Goal: Task Accomplishment & Management: Complete application form

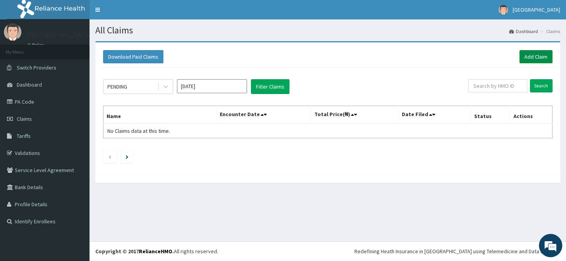
click at [545, 54] on link "Add Claim" at bounding box center [535, 56] width 33 height 13
click at [536, 59] on link "Add Claim" at bounding box center [535, 56] width 33 height 13
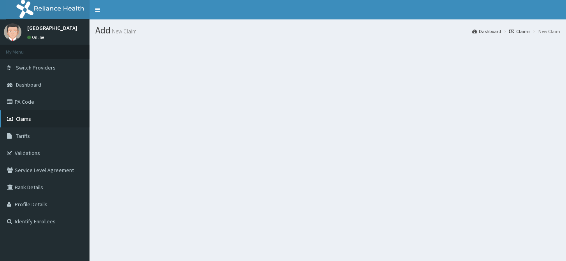
click at [27, 121] on span "Claims" at bounding box center [23, 119] width 15 height 7
click at [29, 120] on span "Claims" at bounding box center [23, 119] width 15 height 7
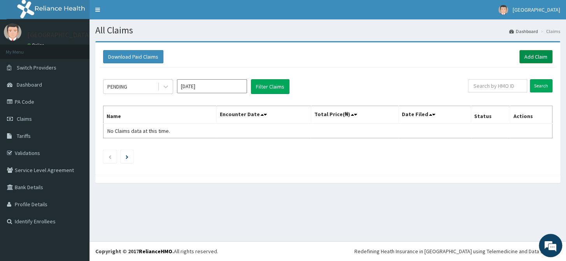
click at [541, 54] on link "Add Claim" at bounding box center [535, 56] width 33 height 13
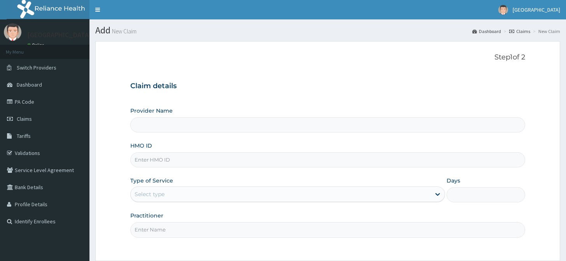
type input "[GEOGRAPHIC_DATA]"
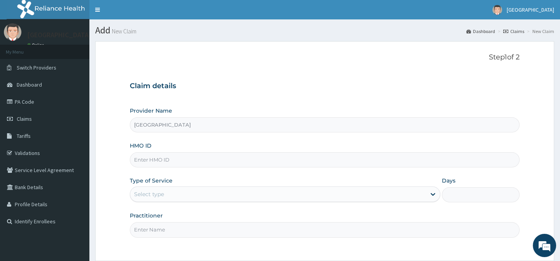
click at [253, 163] on input "HMO ID" at bounding box center [325, 159] width 390 height 15
click at [175, 158] on input "HMO ID" at bounding box center [325, 159] width 390 height 15
click at [218, 158] on input "HMO ID" at bounding box center [325, 159] width 390 height 15
type input "VOL/100037/B"
click at [236, 196] on div "Select type" at bounding box center [278, 194] width 296 height 12
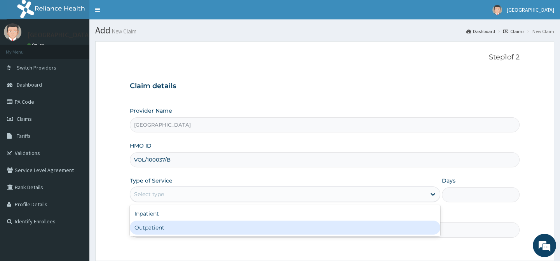
click at [218, 229] on div "Outpatient" at bounding box center [285, 228] width 311 height 14
type input "1"
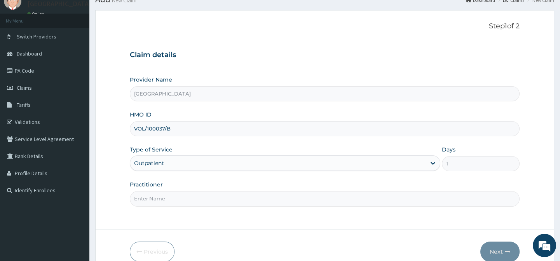
scroll to position [70, 0]
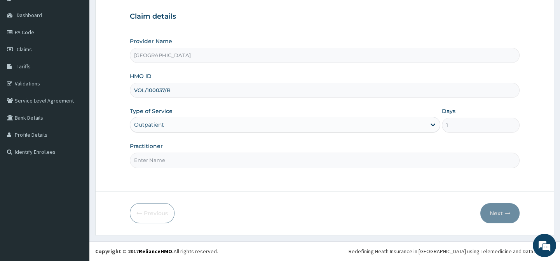
click at [272, 153] on input "Practitioner" at bounding box center [325, 160] width 390 height 15
type input "[PERSON_NAME] B A"
click at [504, 212] on button "Next" at bounding box center [500, 213] width 39 height 20
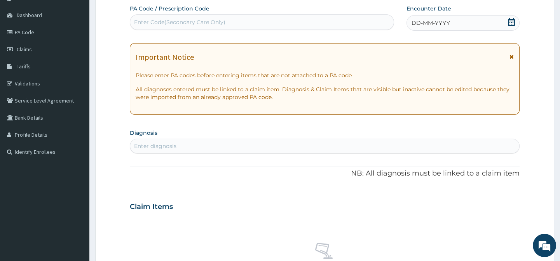
click at [513, 21] on icon at bounding box center [512, 22] width 8 height 8
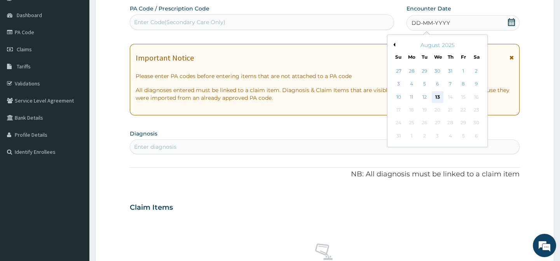
click at [439, 98] on div "13" at bounding box center [438, 97] width 12 height 12
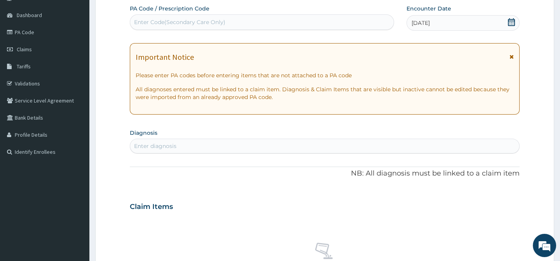
click at [224, 142] on div "Enter diagnosis" at bounding box center [324, 146] width 389 height 12
type input "NEURO"
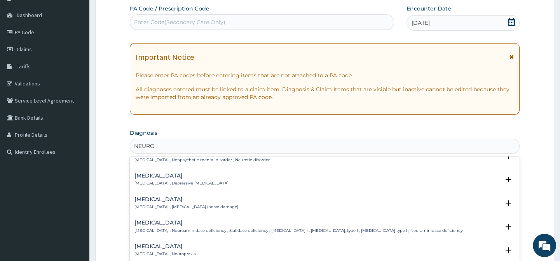
scroll to position [106, 0]
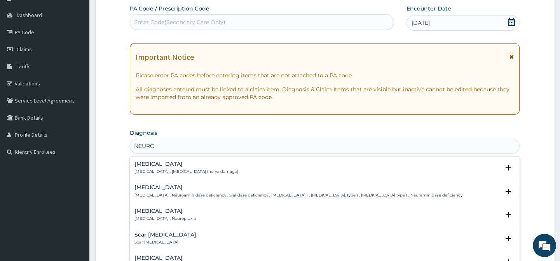
click at [162, 168] on div "[MEDICAL_DATA] [MEDICAL_DATA] , [MEDICAL_DATA] (nerve damage)" at bounding box center [187, 168] width 104 height 14
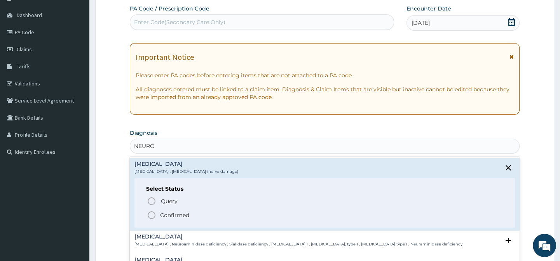
click at [169, 214] on p "Confirmed" at bounding box center [174, 216] width 29 height 8
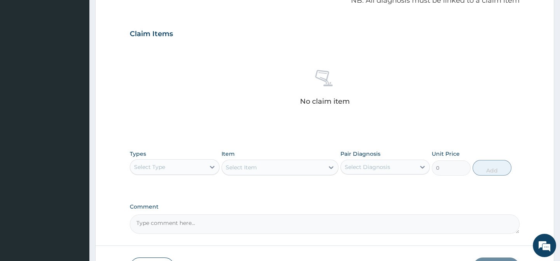
scroll to position [246, 0]
click at [211, 165] on icon at bounding box center [212, 166] width 5 height 3
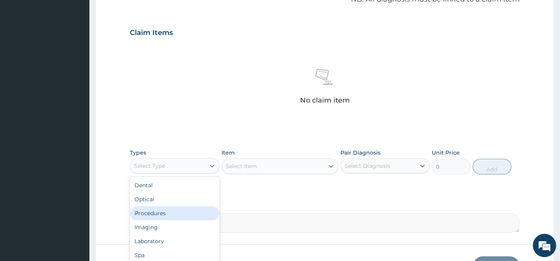
click at [179, 217] on div "Procedures" at bounding box center [174, 214] width 89 height 14
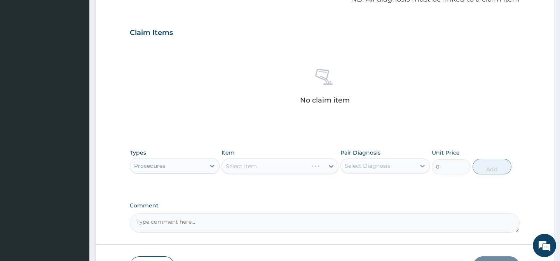
click at [422, 167] on icon at bounding box center [423, 166] width 8 height 8
click at [402, 185] on div "[MEDICAL_DATA]" at bounding box center [385, 186] width 89 height 16
checkbox input "true"
click at [326, 166] on div "Select Item" at bounding box center [280, 167] width 117 height 16
click at [331, 165] on div "Select Item" at bounding box center [280, 167] width 117 height 16
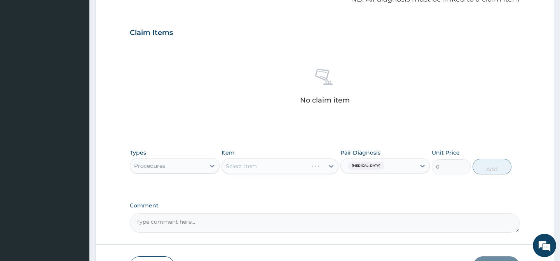
click at [331, 165] on div "Select Item" at bounding box center [280, 167] width 117 height 16
click at [332, 166] on div "Select Item" at bounding box center [280, 167] width 117 height 16
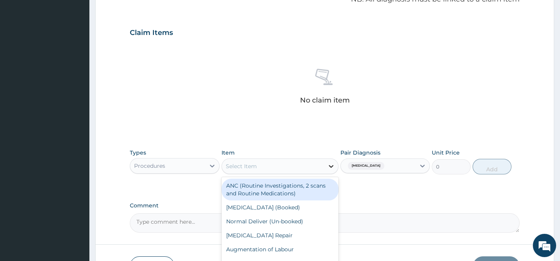
click at [331, 168] on icon at bounding box center [331, 167] width 8 height 8
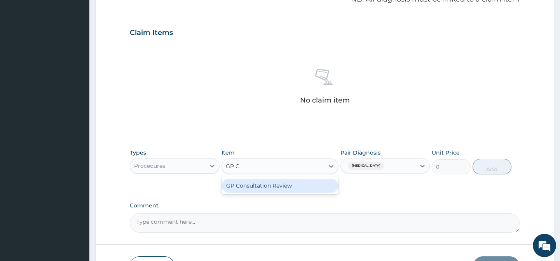
type input "GP"
click at [302, 184] on div "GP Initial Consultation" at bounding box center [280, 186] width 117 height 14
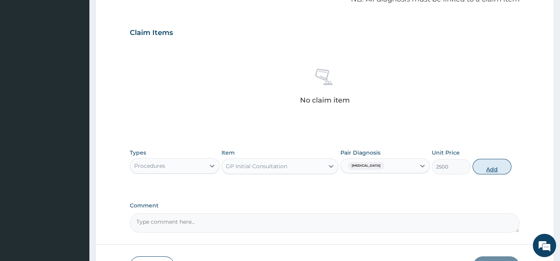
click at [495, 169] on button "Add" at bounding box center [492, 167] width 39 height 16
type input "0"
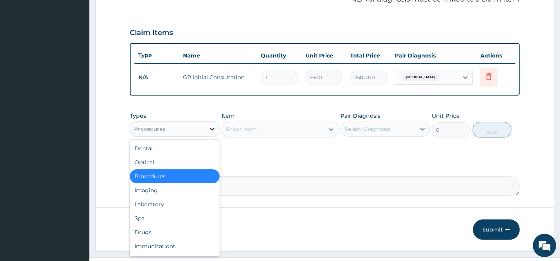
click at [210, 133] on icon at bounding box center [212, 129] width 8 height 8
click at [164, 235] on div "Drugs" at bounding box center [174, 233] width 89 height 14
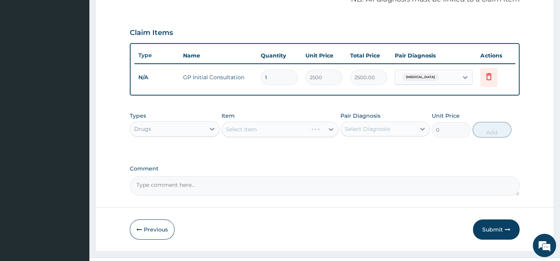
click at [379, 132] on div "Select Diagnosis" at bounding box center [368, 129] width 46 height 8
click at [383, 152] on label "[MEDICAL_DATA]" at bounding box center [378, 148] width 48 height 8
checkbox input "true"
click at [331, 134] on div "Select Item" at bounding box center [280, 130] width 117 height 16
click at [331, 132] on div "Select Item" at bounding box center [280, 130] width 117 height 16
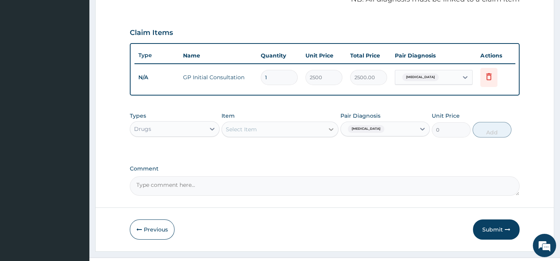
click at [329, 133] on icon at bounding box center [331, 130] width 8 height 8
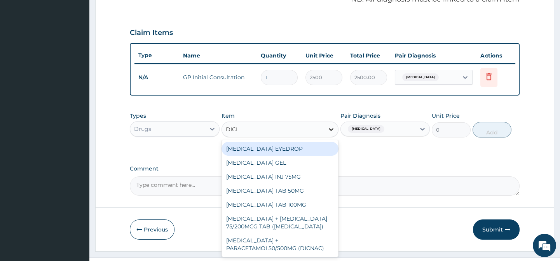
type input "DICLO"
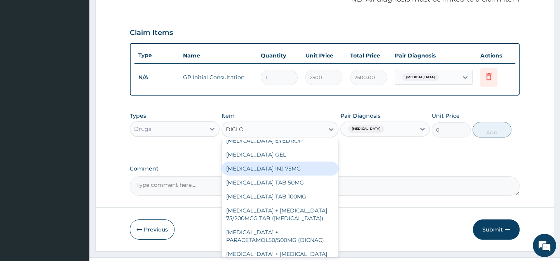
scroll to position [0, 0]
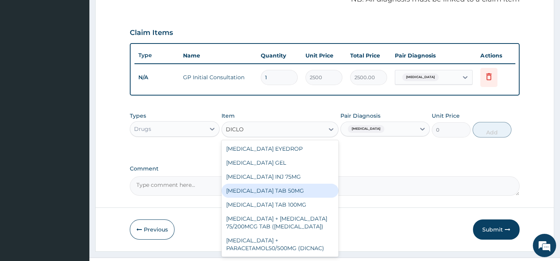
click at [311, 196] on div "[MEDICAL_DATA] TAB 50MG" at bounding box center [280, 191] width 117 height 14
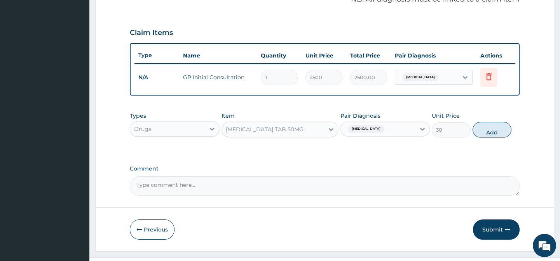
click at [493, 133] on button "Add" at bounding box center [492, 130] width 39 height 16
type input "0"
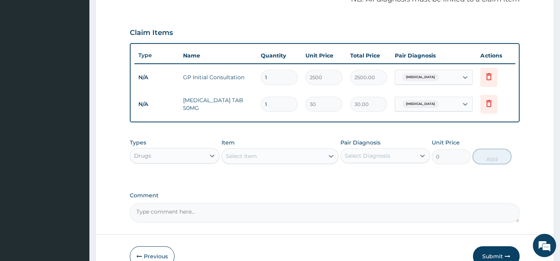
type input "11"
type input "330.00"
type input "1"
type input "30.00"
type input "14"
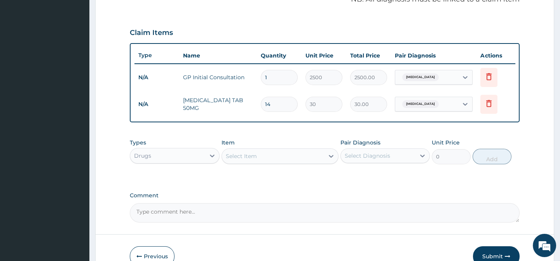
type input "420.00"
type input "14"
click at [373, 160] on div "Select Diagnosis" at bounding box center [368, 156] width 46 height 8
click at [369, 177] on label "[MEDICAL_DATA]" at bounding box center [378, 175] width 48 height 8
checkbox input "true"
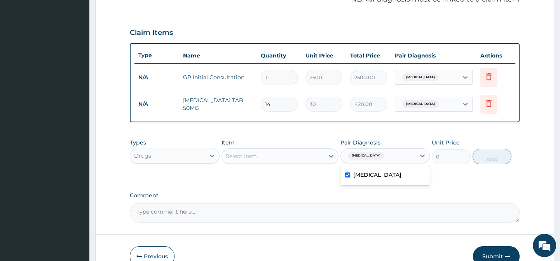
click at [319, 159] on div "Select Item" at bounding box center [273, 156] width 102 height 12
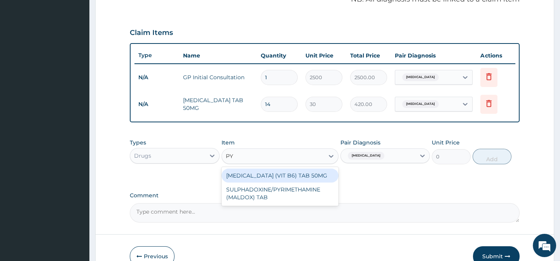
type input "PYR"
click at [280, 180] on div "[MEDICAL_DATA] (VIT B6) TAB 50MG" at bounding box center [280, 176] width 117 height 14
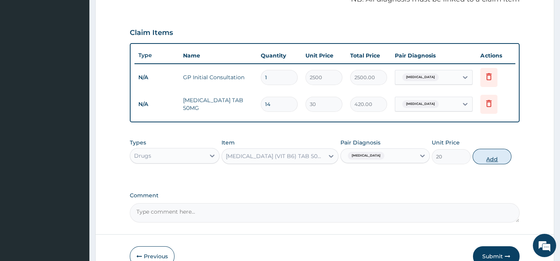
click at [500, 165] on button "Add" at bounding box center [492, 157] width 39 height 16
type input "0"
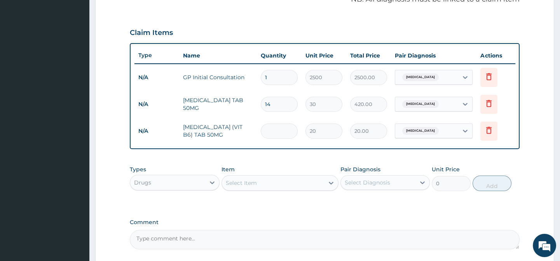
type input "0.00"
type input "7"
type input "140.00"
type input "7"
click at [408, 167] on div "Types Drugs Item Select Item Pair Diagnosis Select Diagnosis Unit Price 0 Add" at bounding box center [325, 178] width 390 height 33
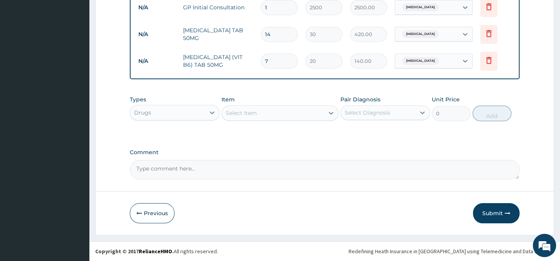
scroll to position [321, 0]
click at [489, 211] on button "Submit" at bounding box center [496, 213] width 47 height 20
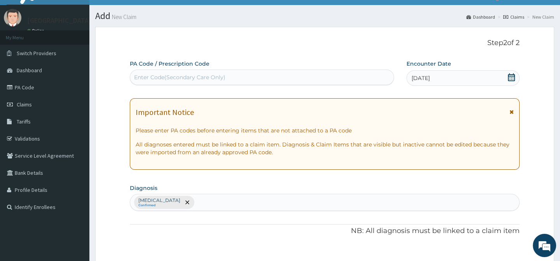
scroll to position [0, 0]
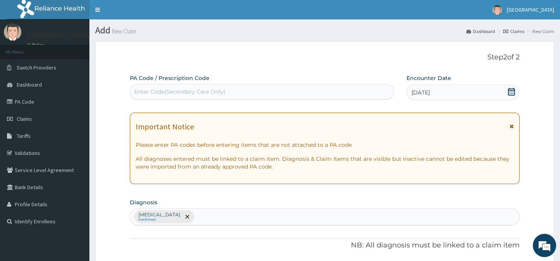
click at [512, 90] on icon at bounding box center [511, 92] width 7 height 8
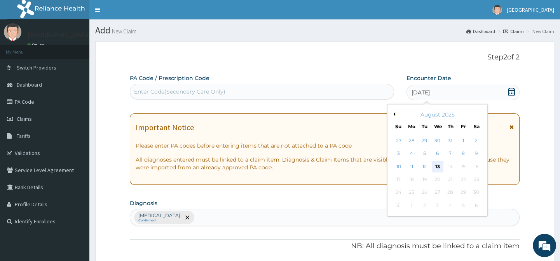
click at [440, 168] on div "13" at bounding box center [438, 167] width 12 height 12
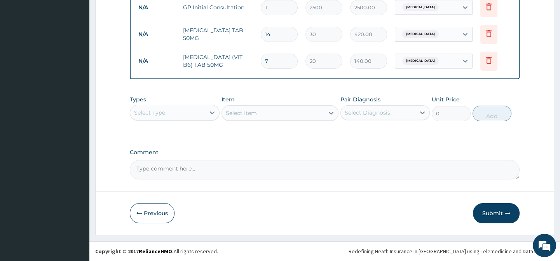
scroll to position [321, 0]
click at [494, 214] on button "Submit" at bounding box center [496, 213] width 47 height 20
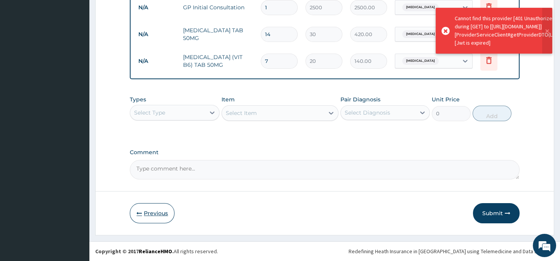
click at [147, 212] on button "Previous" at bounding box center [152, 213] width 45 height 20
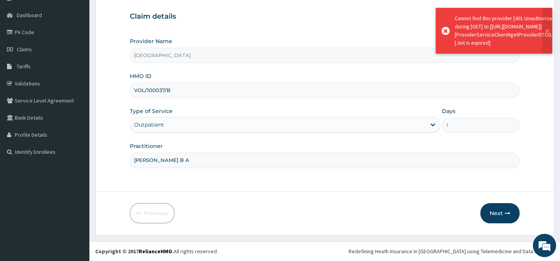
scroll to position [70, 0]
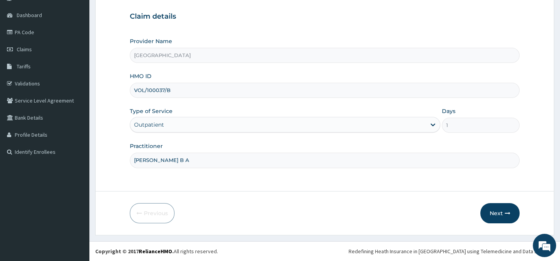
click at [209, 95] on input "VOL/100037/B" at bounding box center [325, 90] width 390 height 15
click at [155, 88] on input "VOL/100037/B" at bounding box center [325, 90] width 390 height 15
type input "VOL/10037/B"
click at [496, 211] on button "Next" at bounding box center [500, 213] width 39 height 20
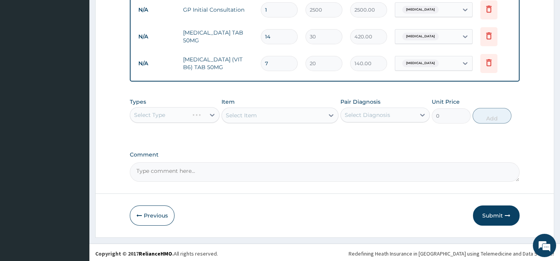
scroll to position [321, 0]
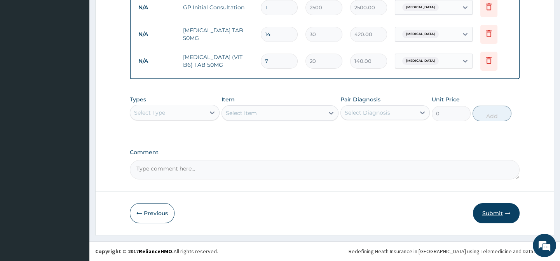
click at [505, 214] on icon "button" at bounding box center [507, 213] width 5 height 5
